Goal: Communication & Community: Answer question/provide support

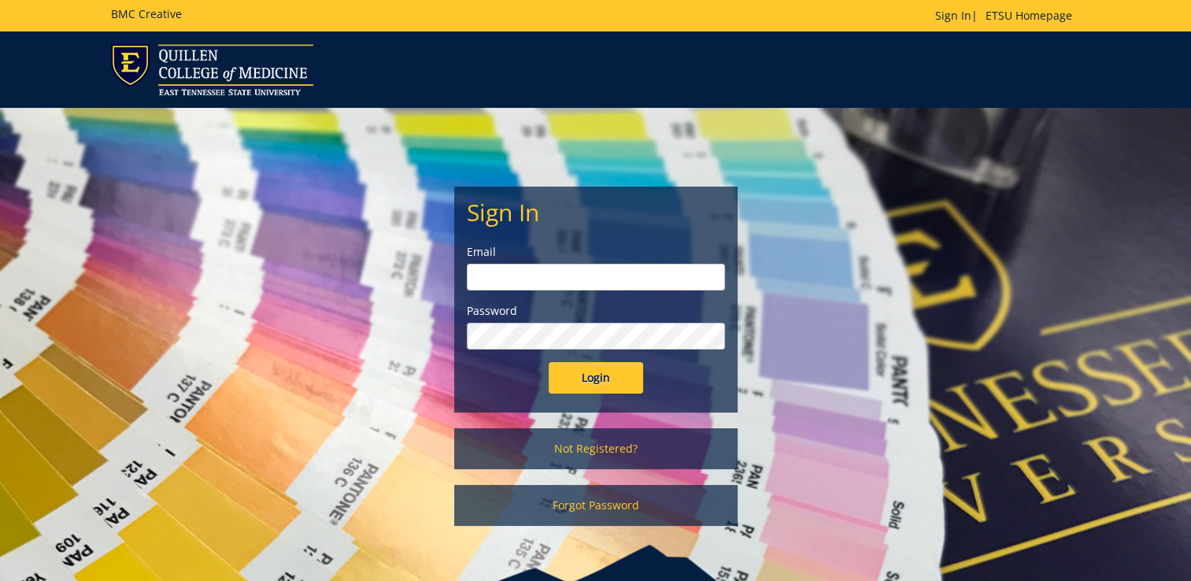
type input "[EMAIL_ADDRESS][DOMAIN_NAME]"
click at [609, 376] on input "Login" at bounding box center [596, 377] width 94 height 31
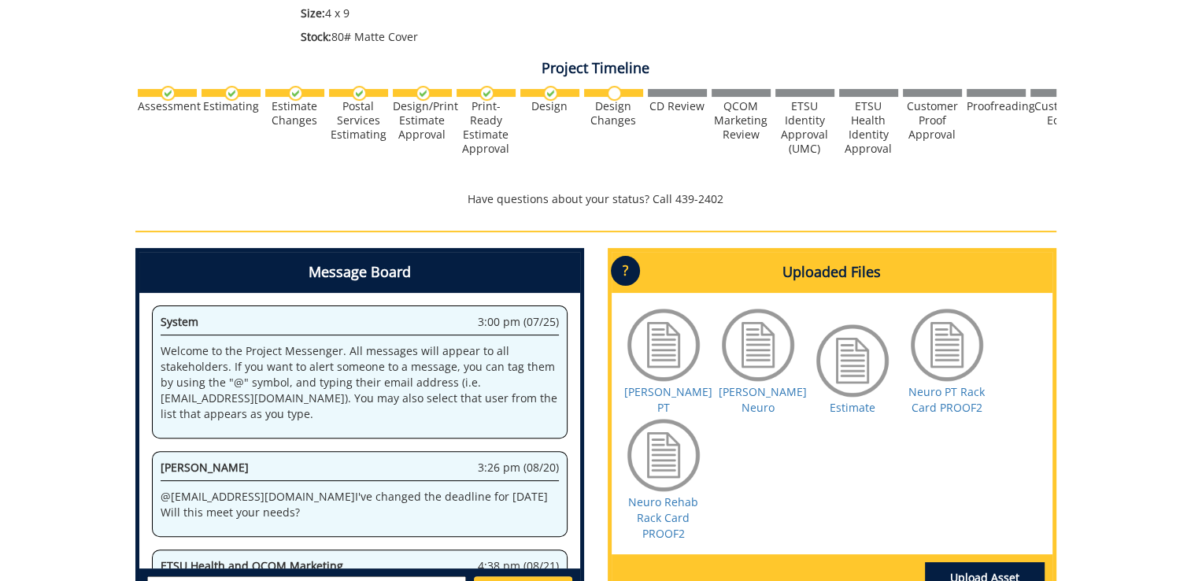
scroll to position [465, 0]
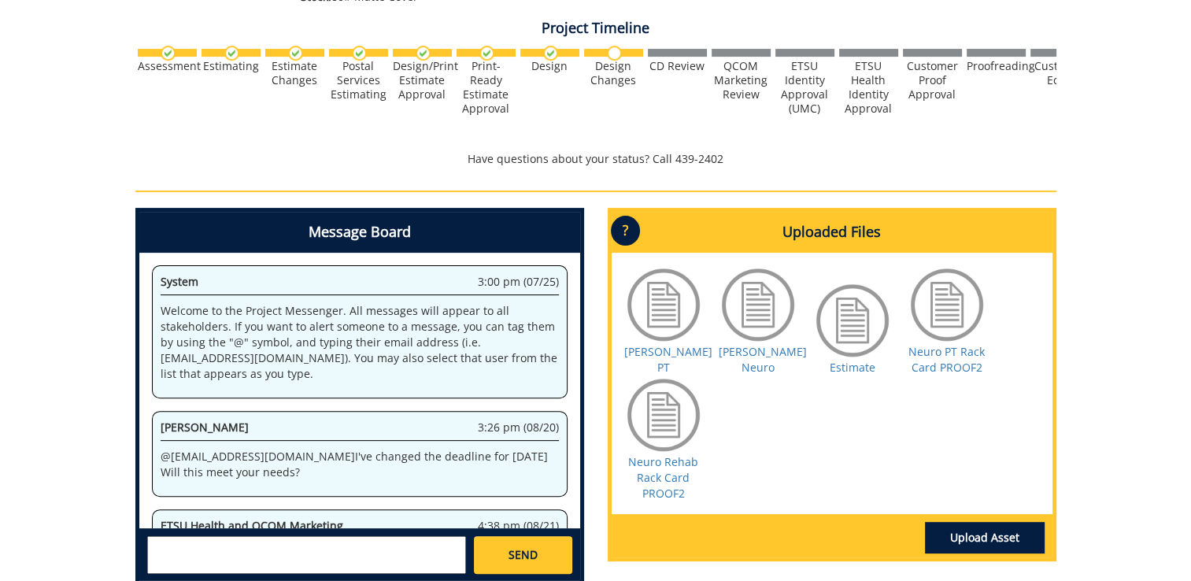
click at [661, 323] on div at bounding box center [663, 304] width 79 height 79
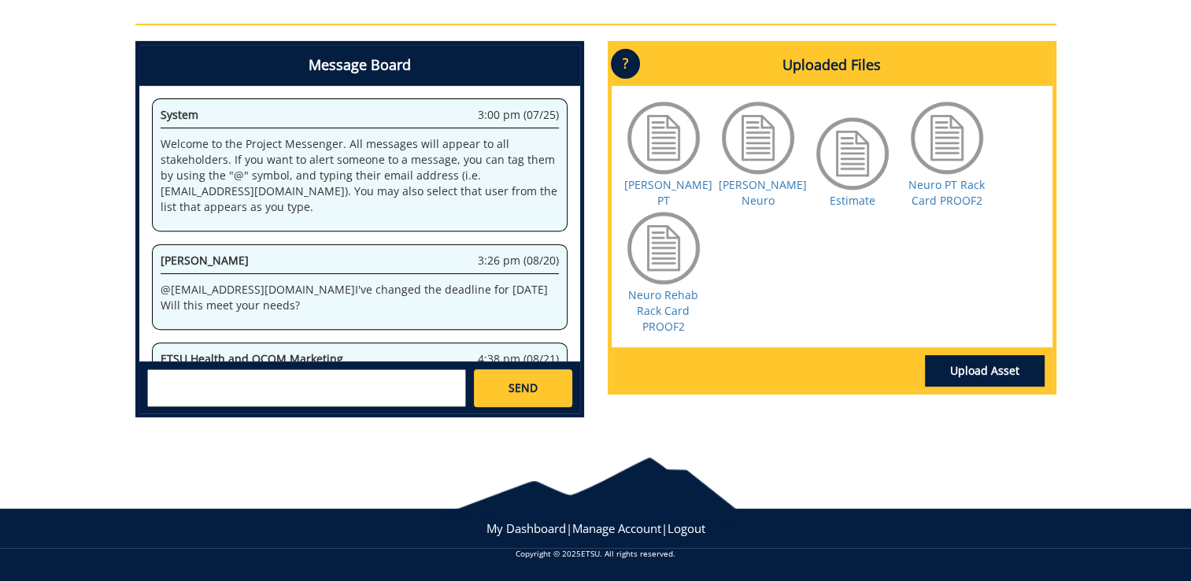
scroll to position [391, 0]
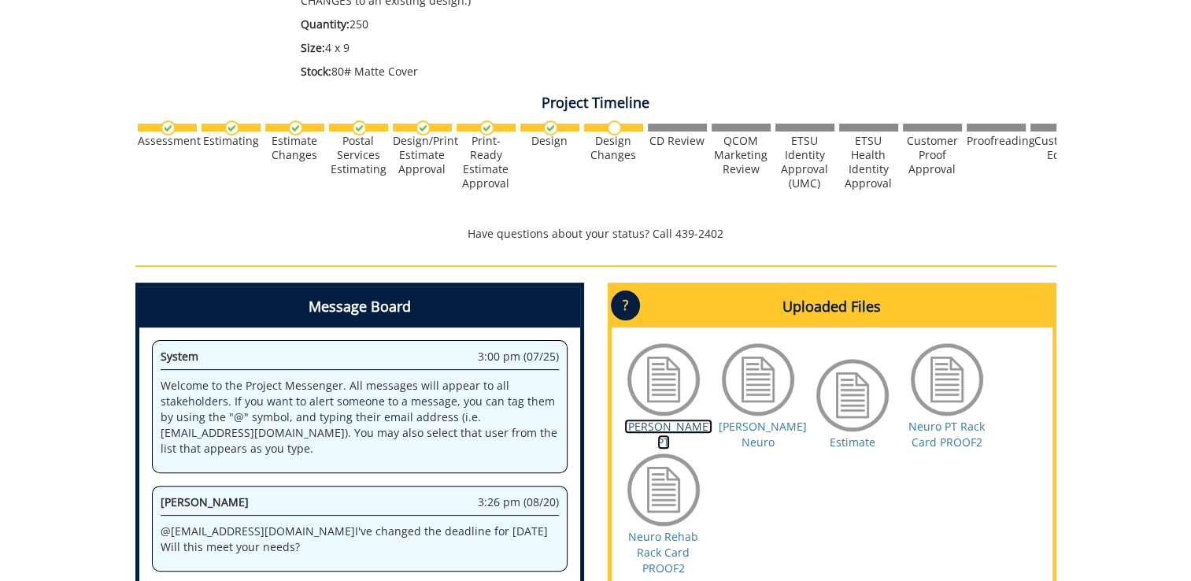
click at [682, 438] on link "[PERSON_NAME] PT" at bounding box center [668, 434] width 88 height 31
click at [854, 442] on link "Estimate" at bounding box center [853, 442] width 46 height 15
click at [949, 431] on link "Neuro PT Rack Card PROOF2" at bounding box center [947, 434] width 76 height 31
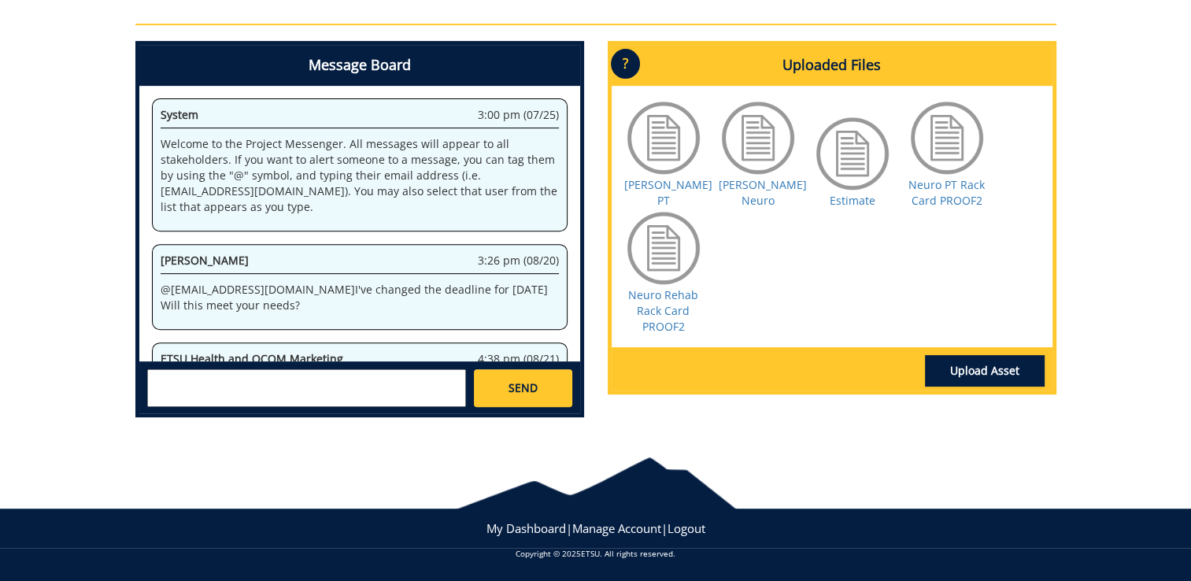
click at [365, 387] on textarea at bounding box center [306, 388] width 319 height 38
type textarea "I"
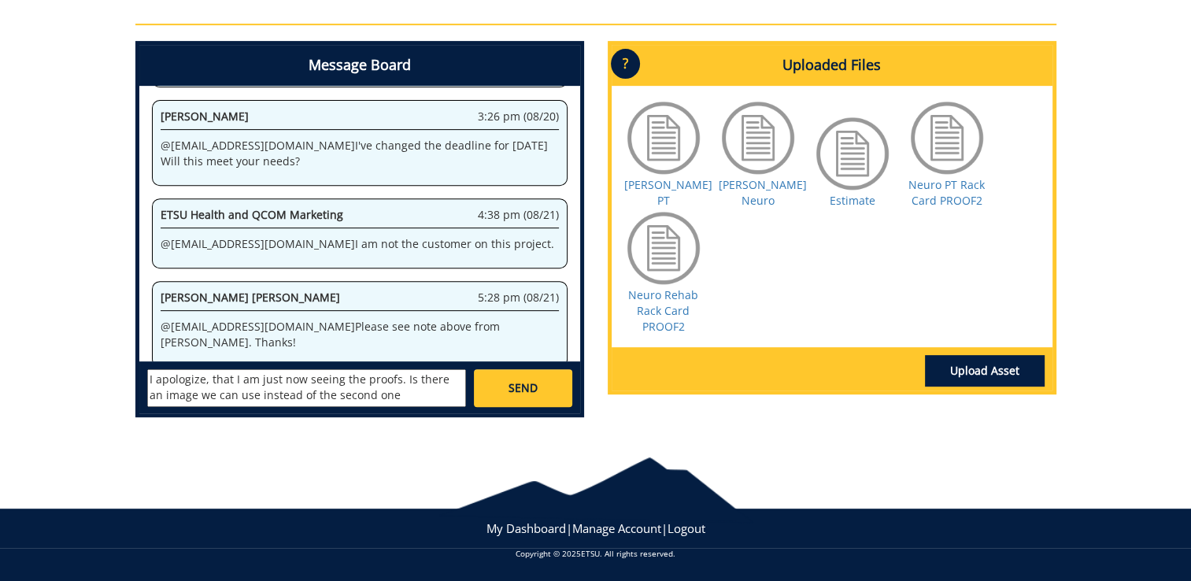
click at [660, 154] on div at bounding box center [663, 137] width 79 height 79
click at [668, 141] on div at bounding box center [663, 137] width 79 height 79
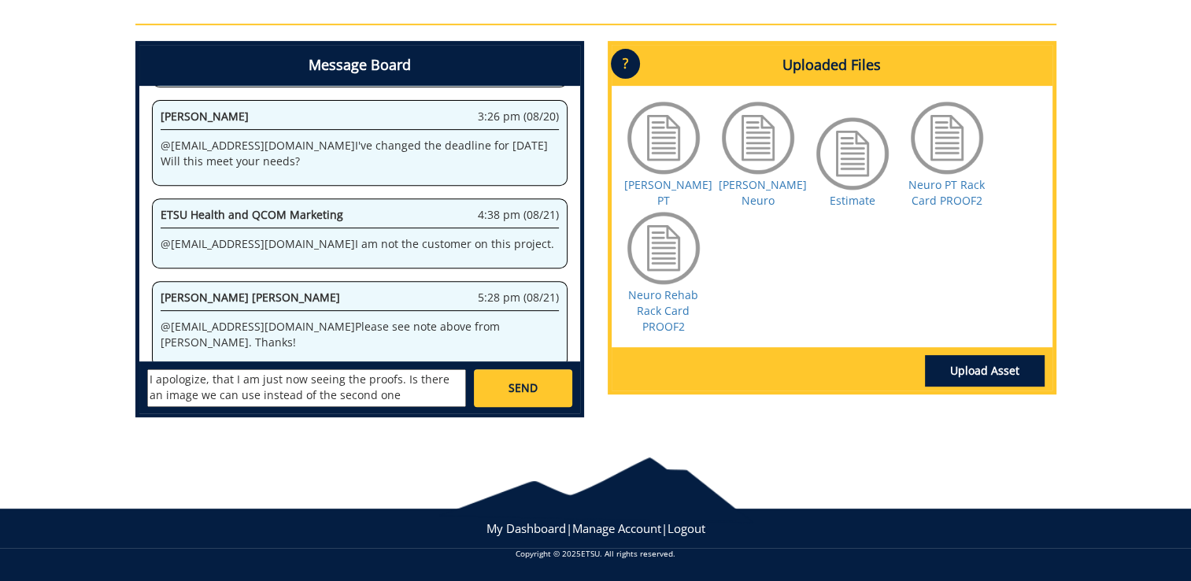
click at [665, 163] on div at bounding box center [663, 137] width 79 height 79
click at [400, 386] on textarea "I apologize, that I am just now seeing the proofs. Is there an image we can use…" at bounding box center [306, 388] width 319 height 38
click at [384, 394] on textarea "I apologize, that I am just now seeing the proofs. Is there an image we can use…" at bounding box center [306, 388] width 319 height 38
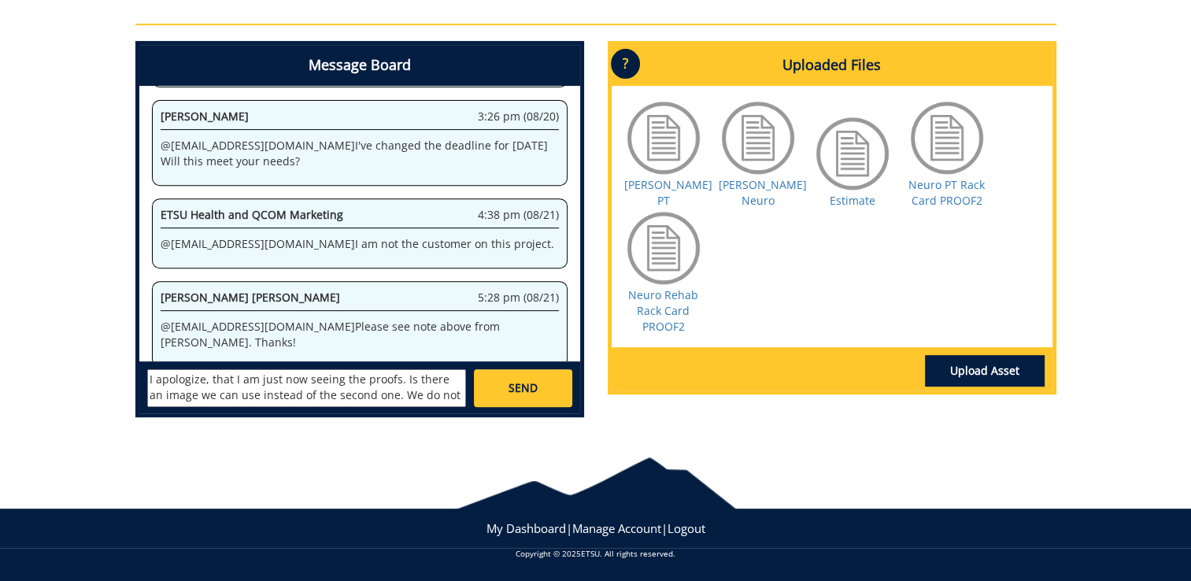
click at [394, 395] on textarea "I apologize, that I am just now seeing the proofs. Is there an image we can use…" at bounding box center [306, 388] width 319 height 38
type textarea "I apologize, that I am just now seeing the proofs. Is there an image we can use…"
click at [669, 198] on link "[PERSON_NAME] PT" at bounding box center [668, 192] width 88 height 31
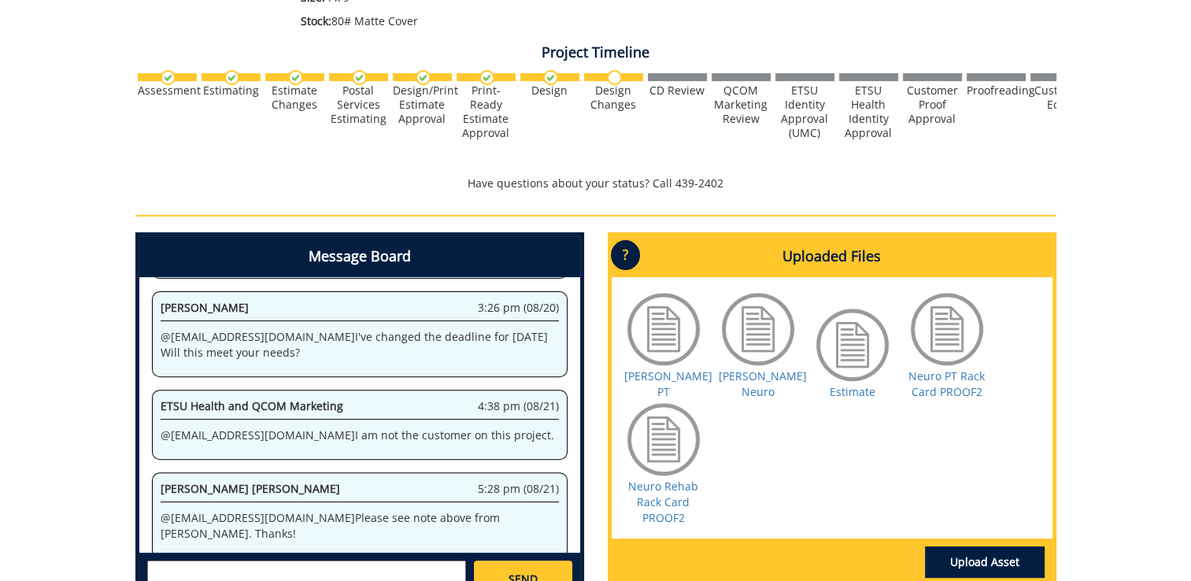
scroll to position [440, 0]
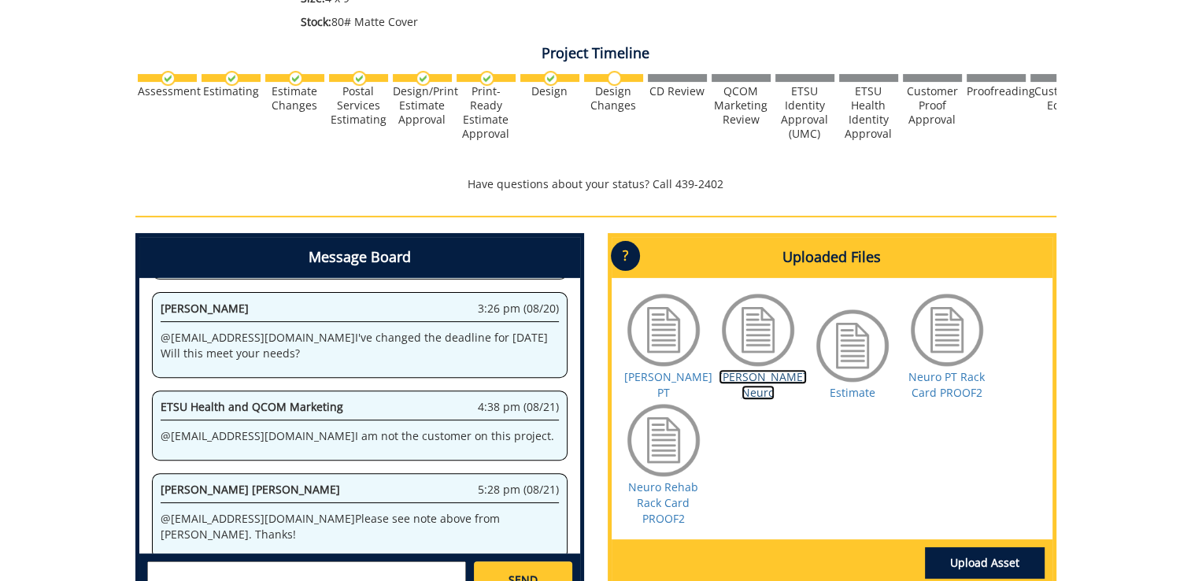
click at [750, 389] on link "[PERSON_NAME] Neuro" at bounding box center [763, 384] width 88 height 31
click at [931, 376] on link "Neuro PT Rack Card PROOF2" at bounding box center [947, 384] width 76 height 31
click at [683, 487] on link "Neuro Rehab Rack Card PROOF2" at bounding box center [663, 502] width 70 height 46
click at [940, 377] on link "Neuro PT Rack Card PROOF2" at bounding box center [947, 384] width 76 height 31
click at [662, 434] on div at bounding box center [663, 440] width 79 height 79
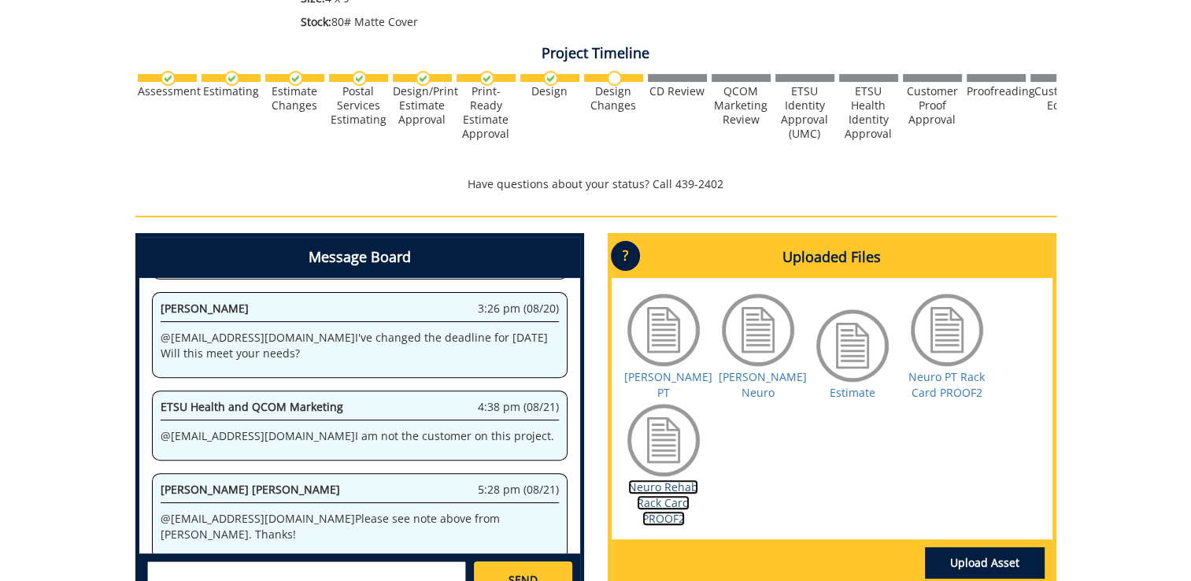
click at [664, 504] on link "Neuro Rehab Rack Card PROOF2" at bounding box center [663, 502] width 70 height 46
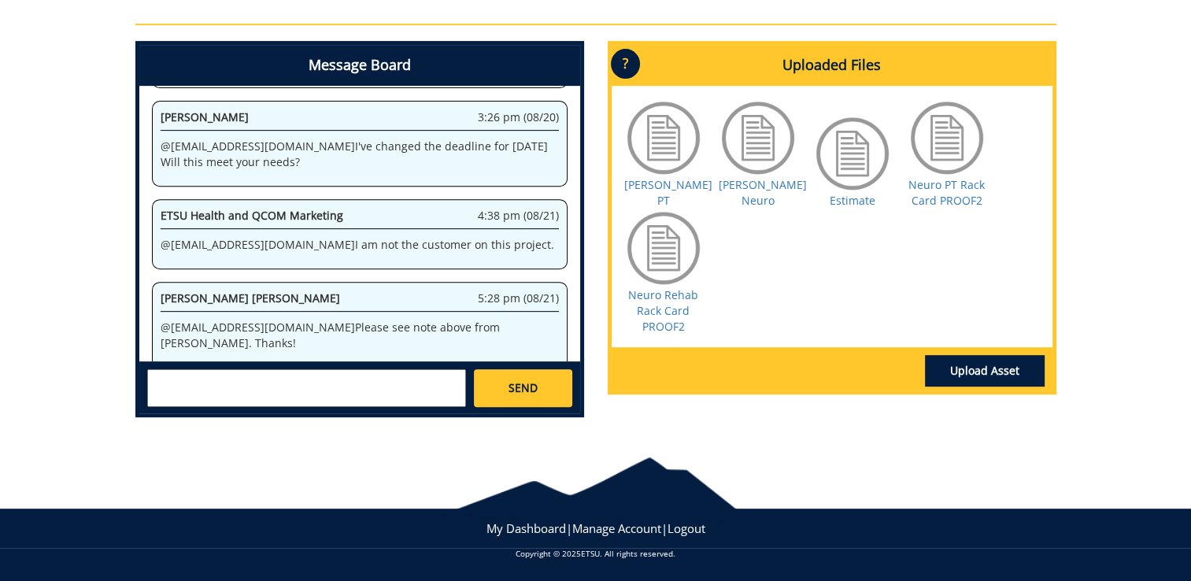
click at [295, 389] on textarea at bounding box center [306, 388] width 319 height 38
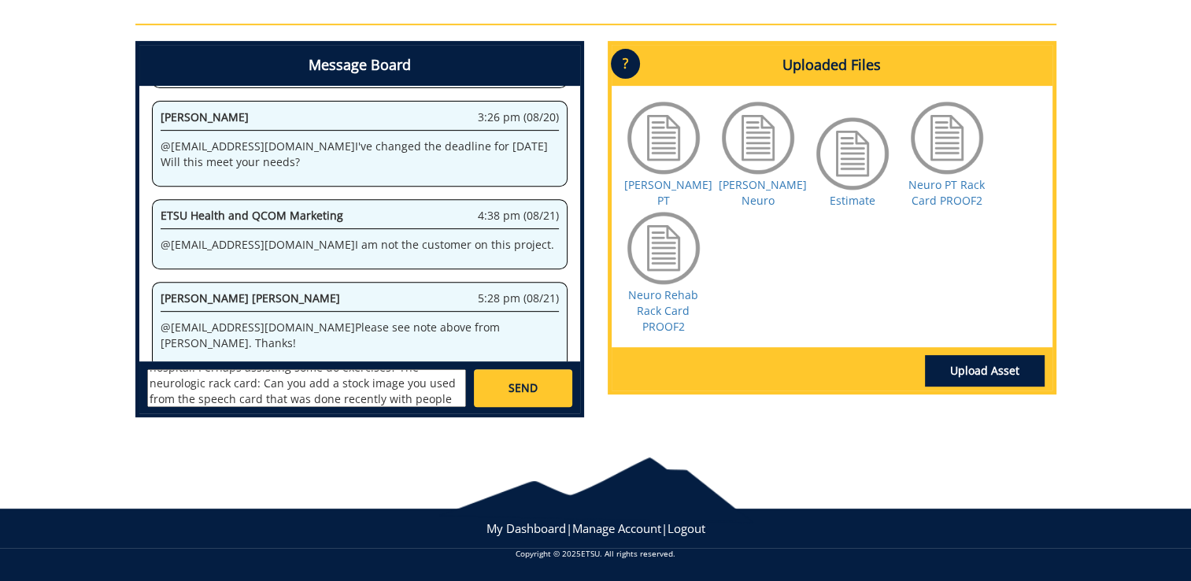
scroll to position [61, 0]
type textarea "Thank you! Neurologic physical therapy card: Is there a different stock image, …"
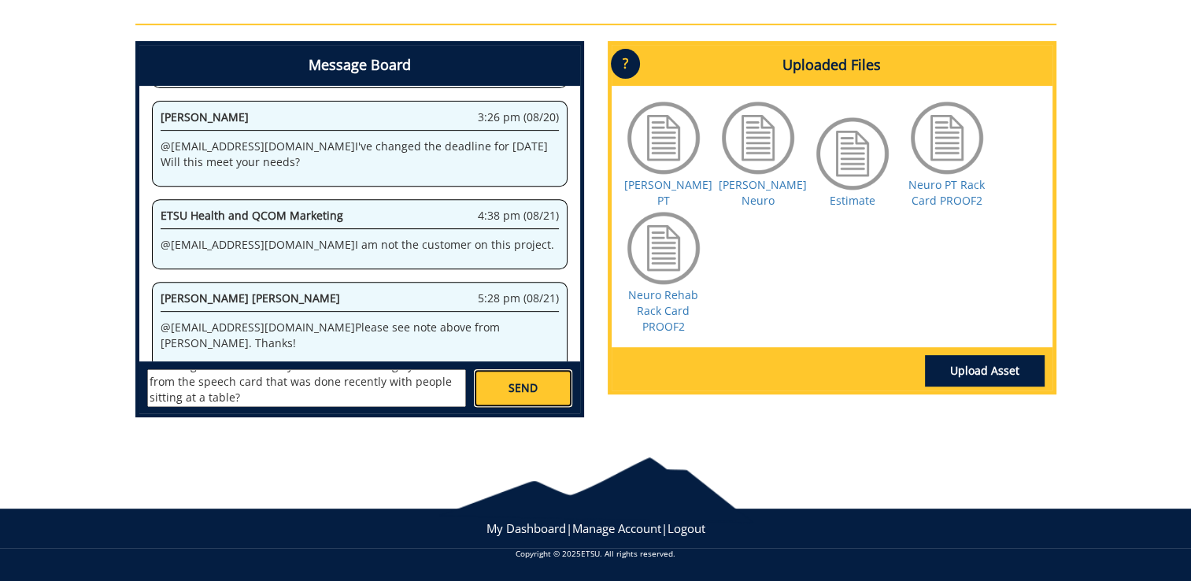
click at [525, 391] on span "SEND" at bounding box center [523, 388] width 29 height 16
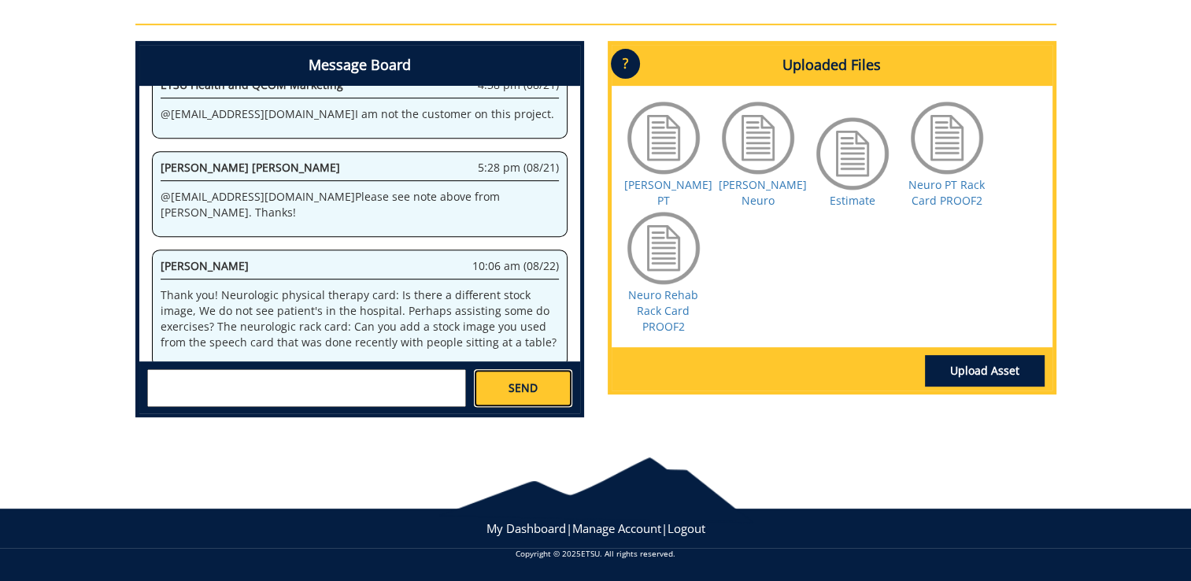
scroll to position [810, 0]
